Goal: Task Accomplishment & Management: Use online tool/utility

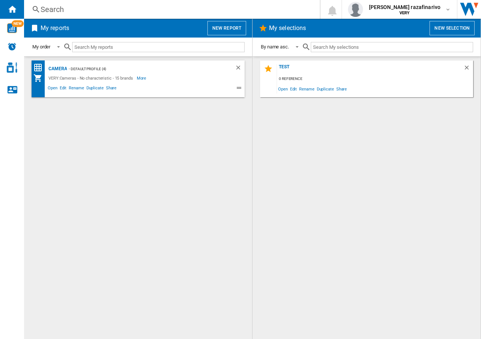
click at [227, 27] on button "New report" at bounding box center [226, 28] width 39 height 14
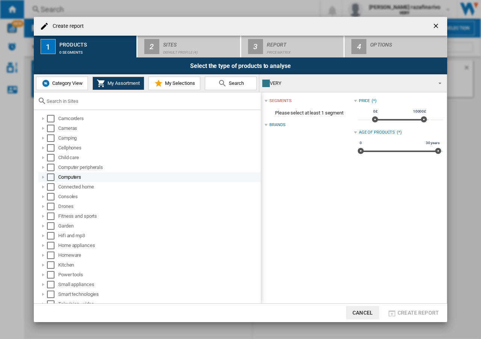
click at [43, 178] on div at bounding box center [43, 177] width 8 height 8
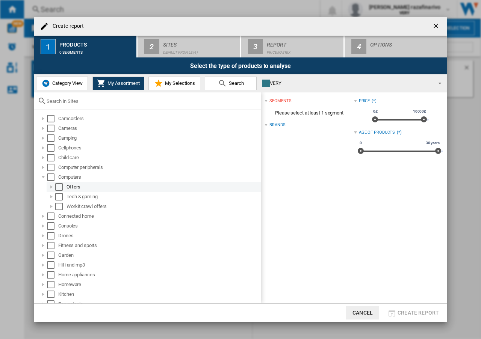
click at [50, 189] on div at bounding box center [52, 187] width 8 height 8
click at [61, 189] on div "Select" at bounding box center [59, 187] width 8 height 8
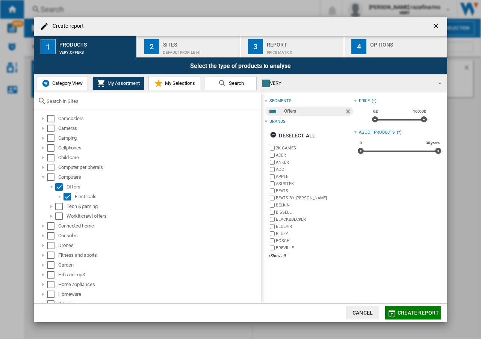
click at [194, 48] on div "Default profile (4)" at bounding box center [200, 51] width 74 height 8
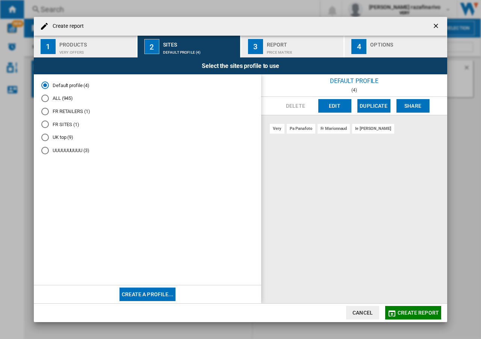
click at [60, 125] on md-radio-button "FR SITES (1)" at bounding box center [147, 124] width 212 height 7
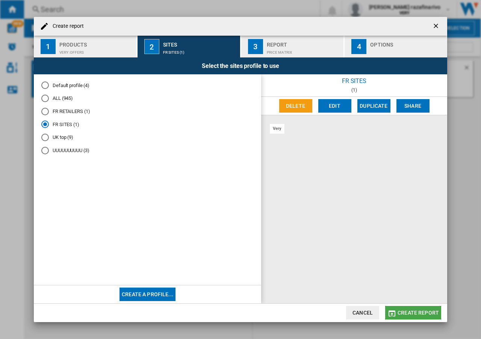
click at [426, 312] on span "Create report" at bounding box center [417, 313] width 41 height 6
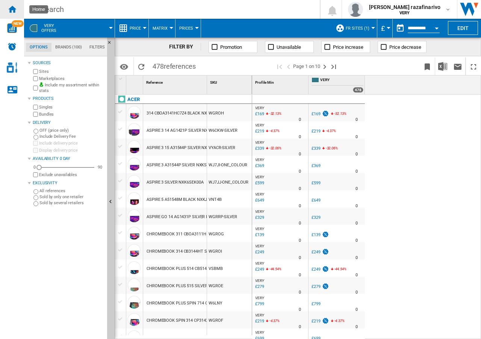
click at [13, 12] on ng-md-icon "Home" at bounding box center [12, 9] width 9 height 9
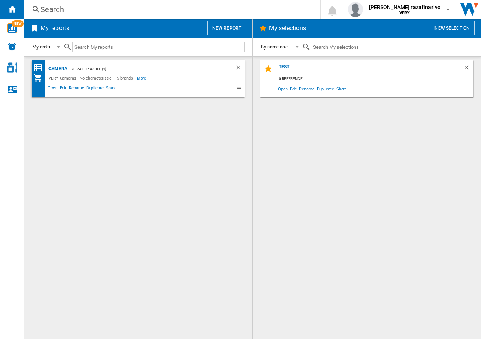
click at [226, 26] on button "New report" at bounding box center [226, 28] width 39 height 14
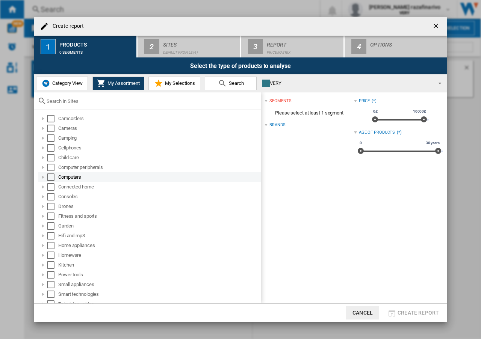
click at [42, 177] on div "Create report ..." at bounding box center [43, 177] width 8 height 8
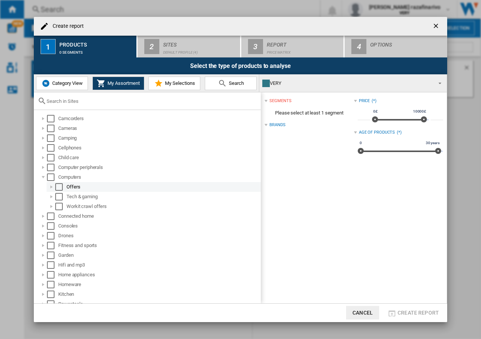
click at [53, 187] on div "Create report ..." at bounding box center [52, 187] width 8 height 8
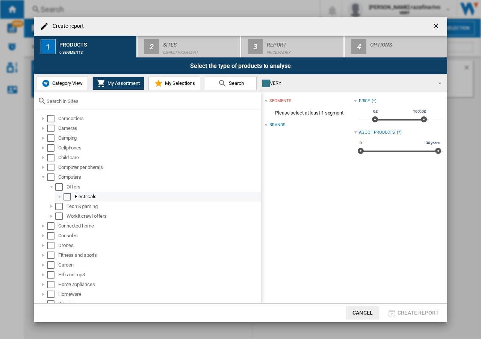
click at [68, 197] on div "Select" at bounding box center [67, 197] width 8 height 8
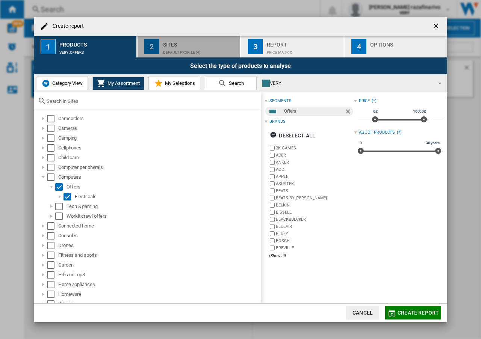
click at [195, 41] on div "Sites" at bounding box center [200, 43] width 74 height 8
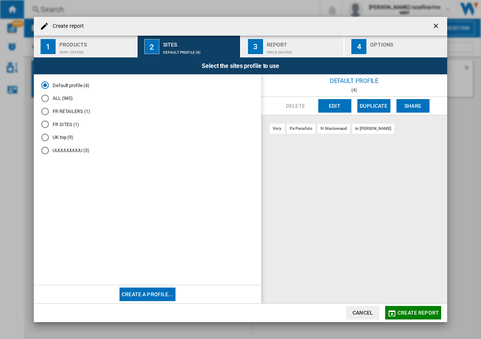
click at [46, 137] on div "UK top (9)" at bounding box center [45, 138] width 8 height 8
click at [412, 313] on span "Create report" at bounding box center [417, 313] width 41 height 6
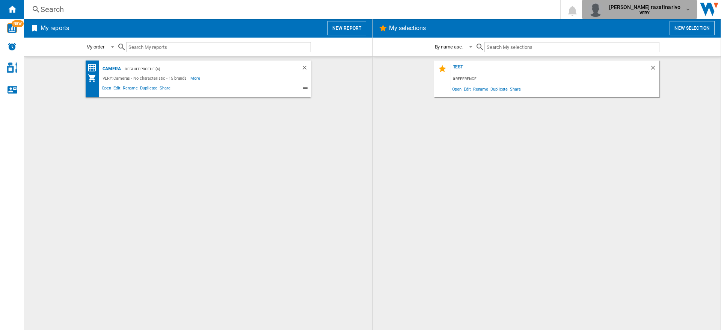
click at [691, 13] on div "[PERSON_NAME] razafinarivo VERY" at bounding box center [639, 9] width 103 height 15
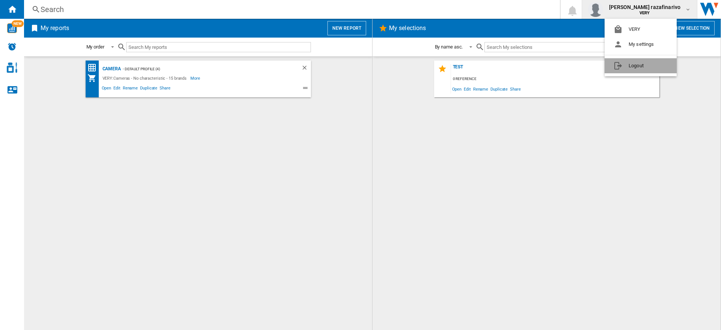
click at [641, 68] on button "Logout" at bounding box center [641, 65] width 72 height 15
